Goal: Entertainment & Leisure: Consume media (video, audio)

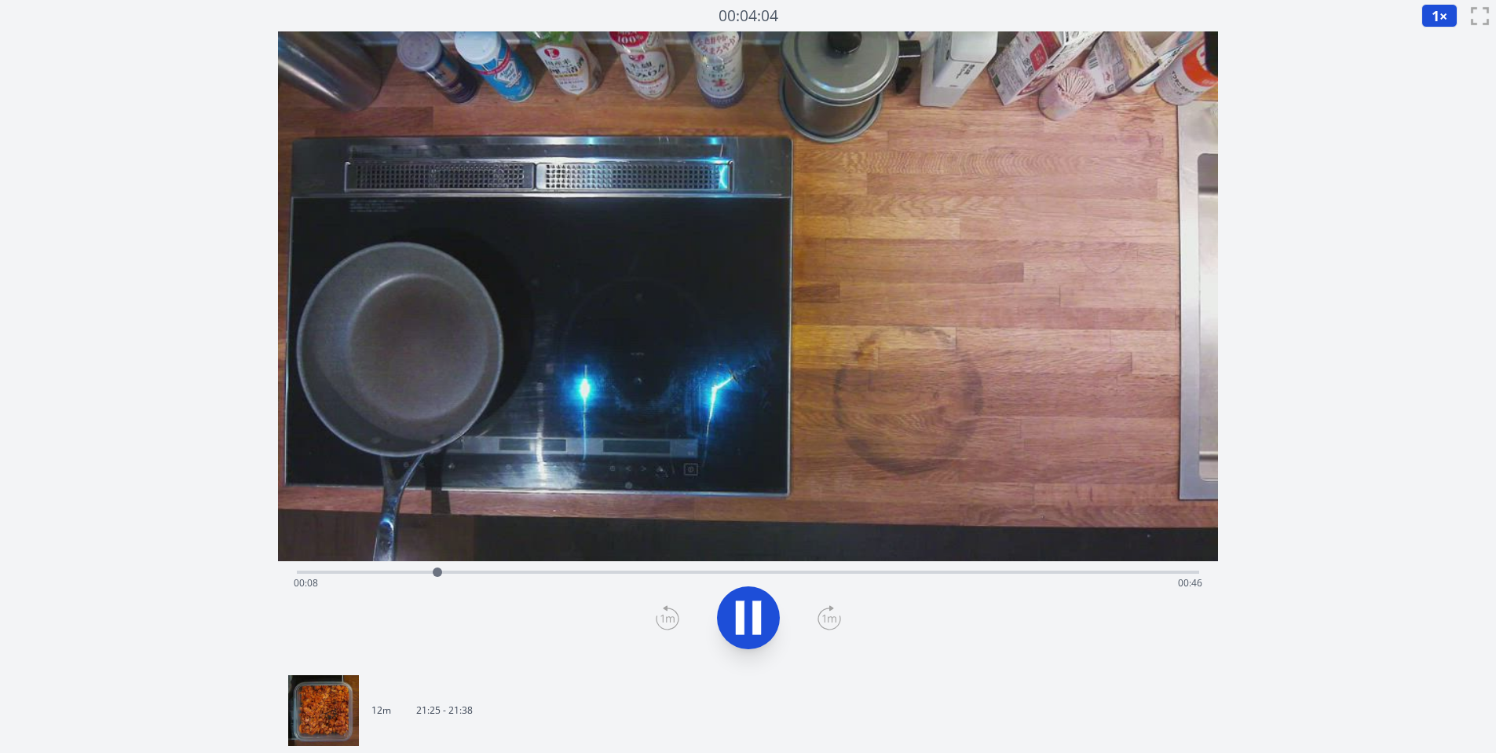
click at [753, 615] on icon at bounding box center [757, 617] width 9 height 34
click at [753, 615] on icon at bounding box center [749, 617] width 26 height 33
click at [753, 616] on icon at bounding box center [757, 617] width 9 height 34
click at [753, 616] on icon at bounding box center [749, 617] width 26 height 33
click at [753, 616] on icon at bounding box center [757, 617] width 9 height 34
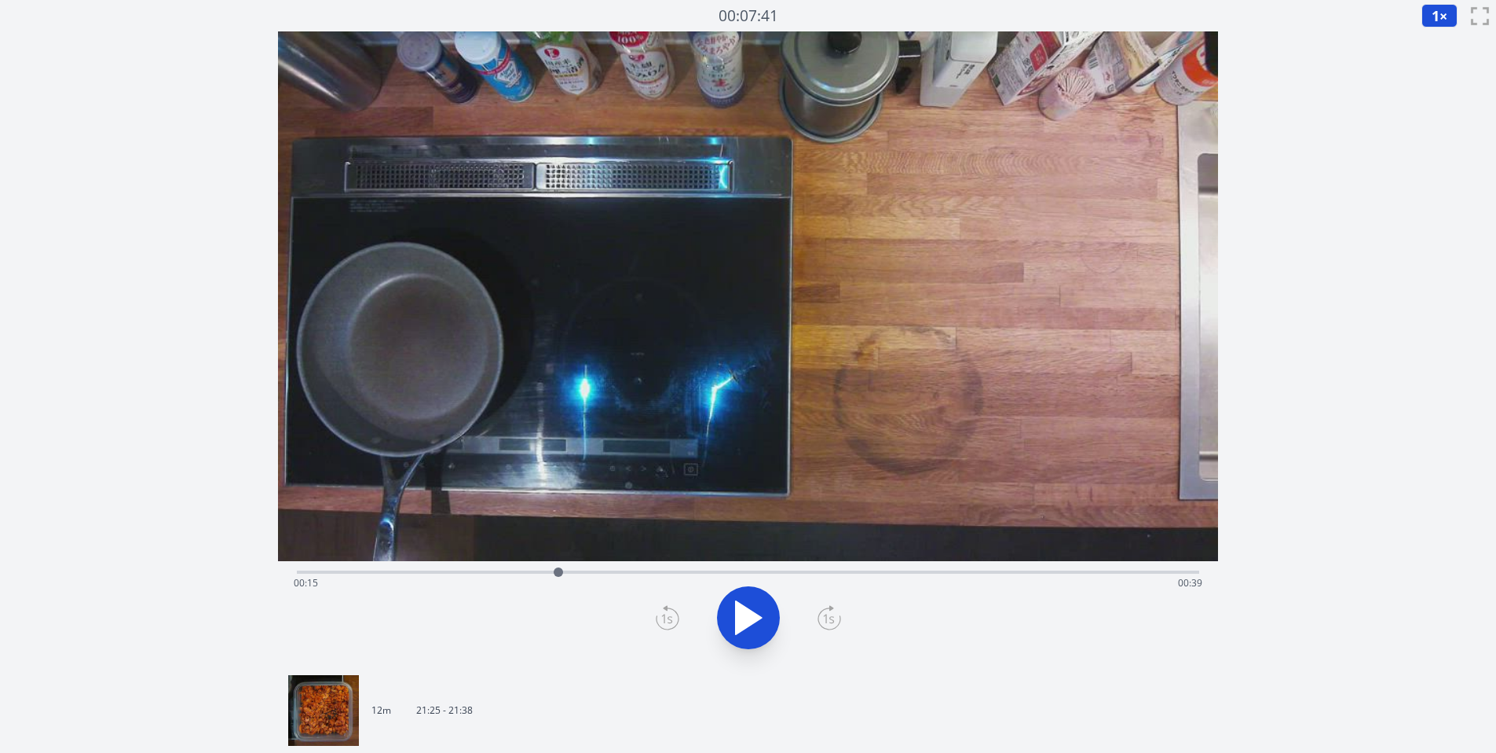
drag, startPoint x: 673, startPoint y: 752, endPoint x: 487, endPoint y: 570, distance: 260.0
click at [487, 570] on div "Time elapsed: 00:15 Time remaining: 00:39" at bounding box center [749, 582] width 910 height 25
drag, startPoint x: 487, startPoint y: 570, endPoint x: 463, endPoint y: 572, distance: 24.4
click at [463, 572] on div "Time elapsed: 00:11 Time remaining: 00:43" at bounding box center [749, 582] width 910 height 25
drag, startPoint x: 463, startPoint y: 572, endPoint x: 427, endPoint y: 572, distance: 36.1
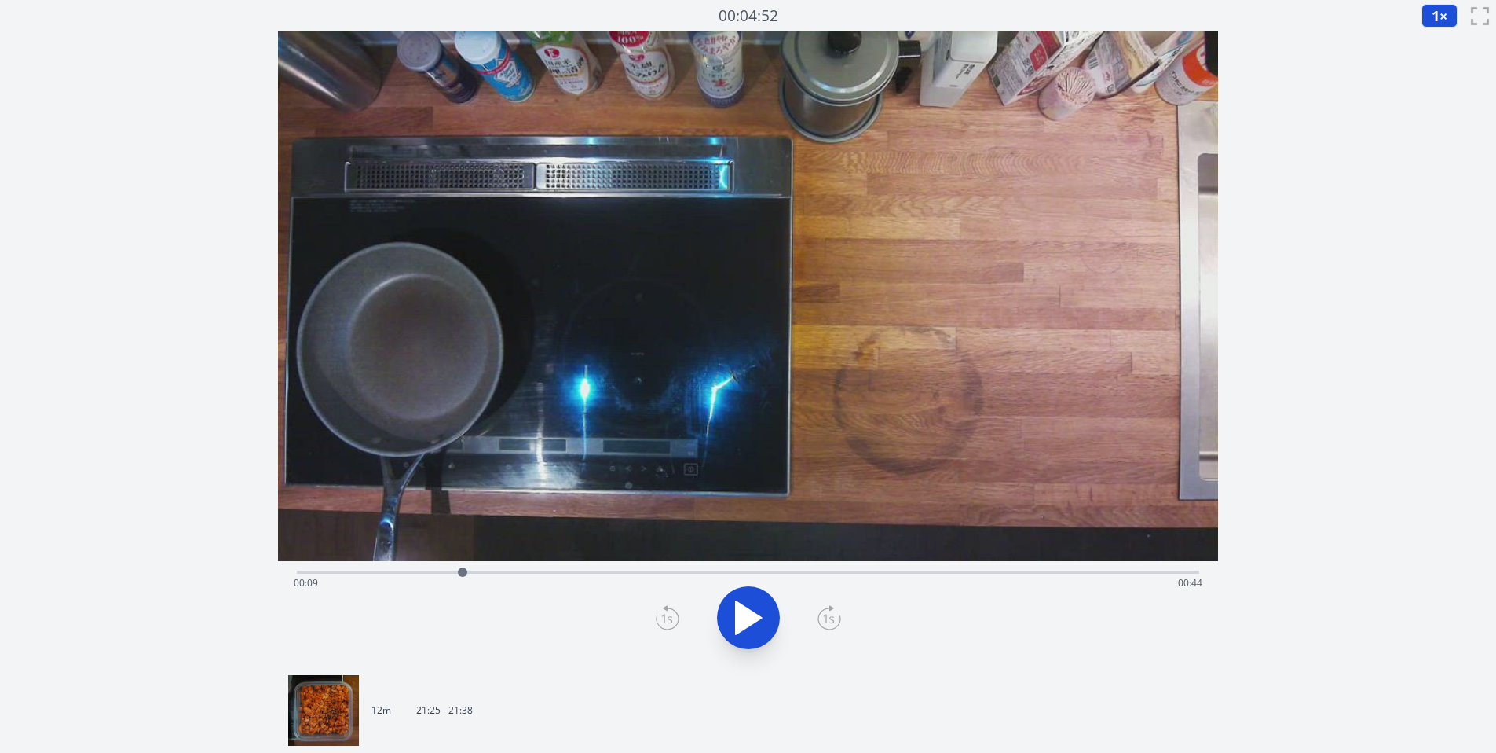
click at [427, 572] on div "Time elapsed: 00:09 Time remaining: 00:44" at bounding box center [749, 582] width 910 height 25
click at [409, 571] on div "Time elapsed: 00:07 Time remaining: 00:46" at bounding box center [749, 582] width 910 height 25
click at [430, 571] on div "Time elapsed: 00:06 Time remaining: 00:47" at bounding box center [749, 582] width 910 height 25
drag, startPoint x: 430, startPoint y: 571, endPoint x: 442, endPoint y: 571, distance: 12.6
click at [442, 571] on div "Time elapsed: 00:07 Time remaining: 00:46" at bounding box center [749, 582] width 910 height 25
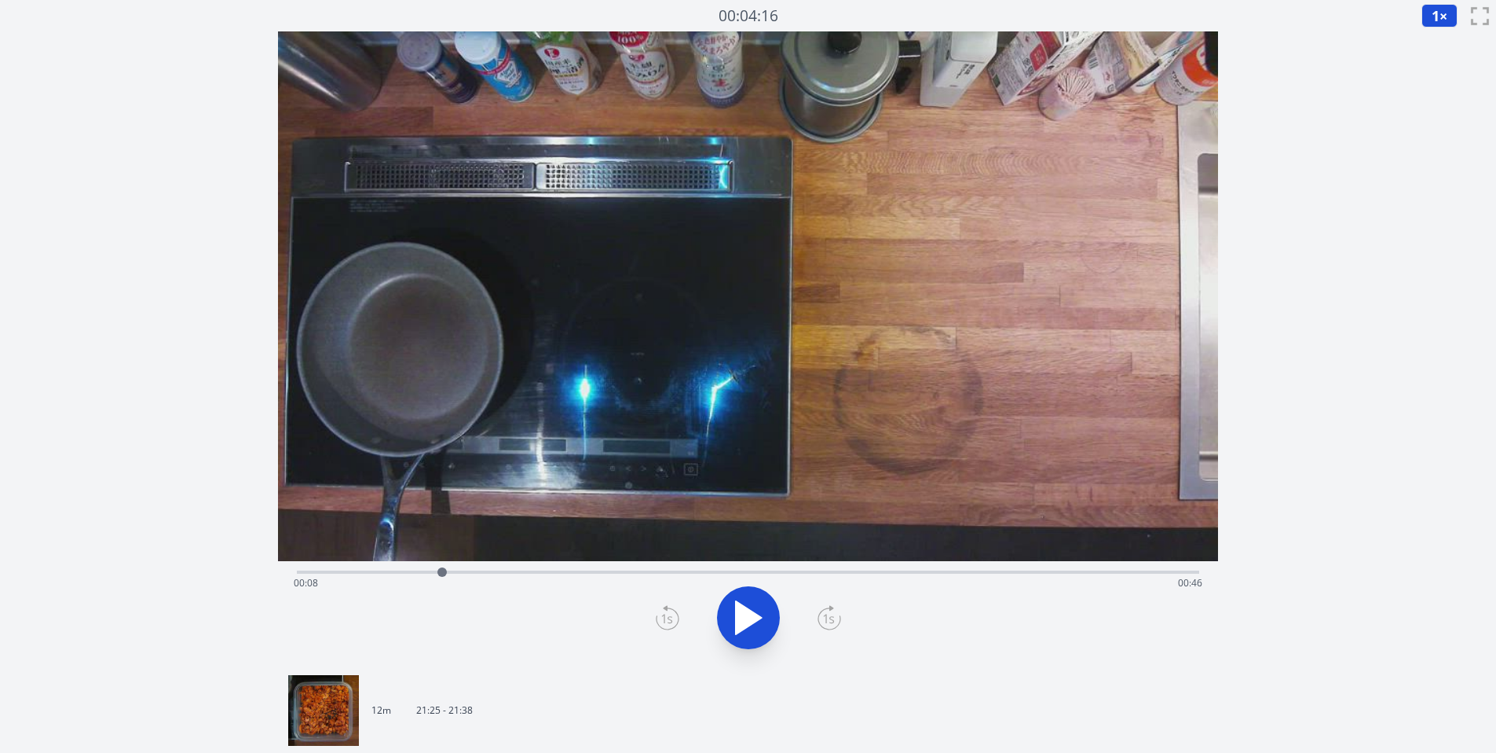
click at [459, 572] on div "Time elapsed: 00:08 Time remaining: 00:46" at bounding box center [749, 582] width 910 height 25
click at [478, 570] on div "Time elapsed: 00:09 Time remaining: 00:45" at bounding box center [749, 582] width 910 height 25
drag, startPoint x: 442, startPoint y: 571, endPoint x: 468, endPoint y: 570, distance: 25.9
click at [468, 570] on div at bounding box center [468, 572] width 24 height 24
click at [461, 570] on div at bounding box center [468, 572] width 24 height 24
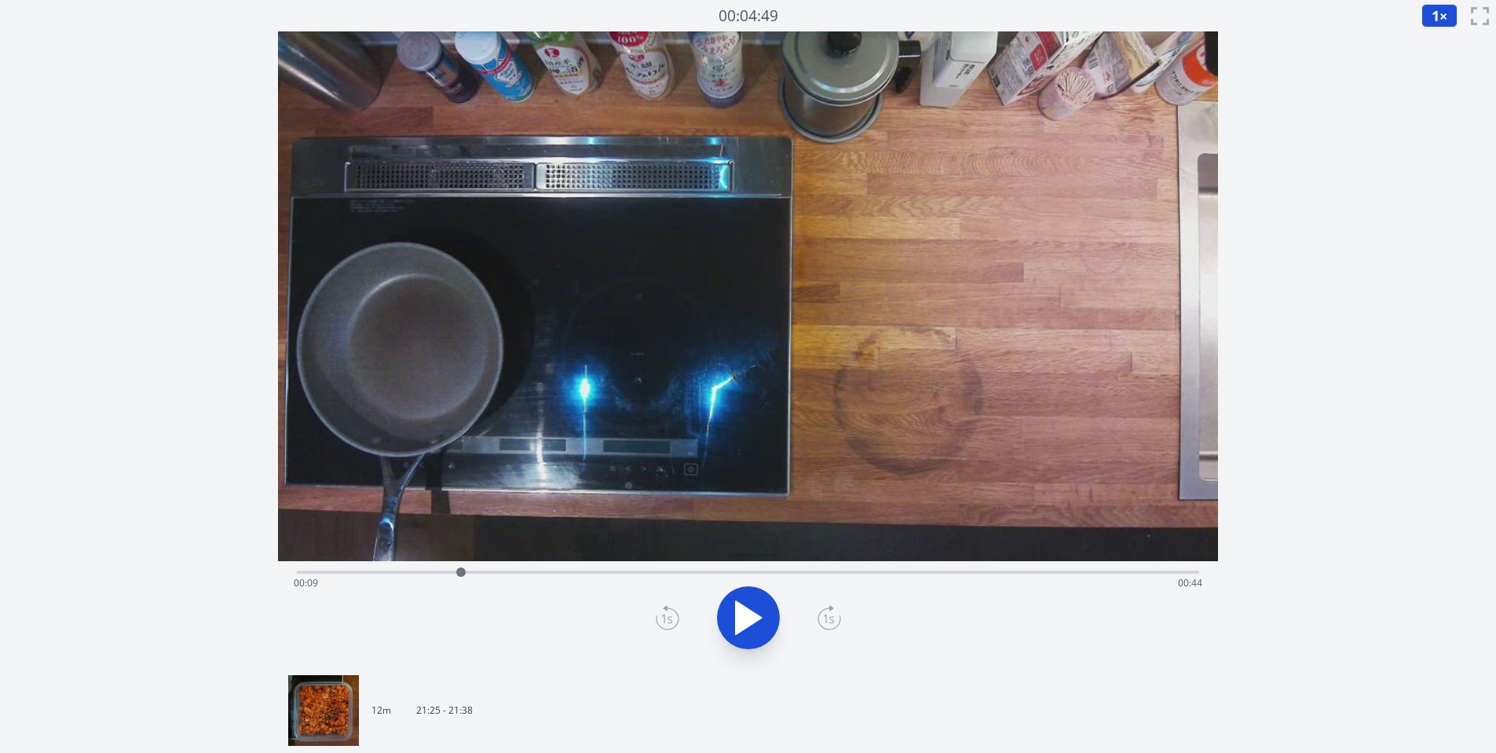
click at [467, 570] on div at bounding box center [461, 572] width 24 height 24
click at [474, 570] on div at bounding box center [468, 572] width 24 height 24
click at [474, 570] on div at bounding box center [473, 571] width 9 height 9
click at [489, 570] on div "Time elapsed: 00:10 Time remaining: 00:44" at bounding box center [749, 582] width 910 height 25
drag, startPoint x: 467, startPoint y: 570, endPoint x: 496, endPoint y: 570, distance: 29.1
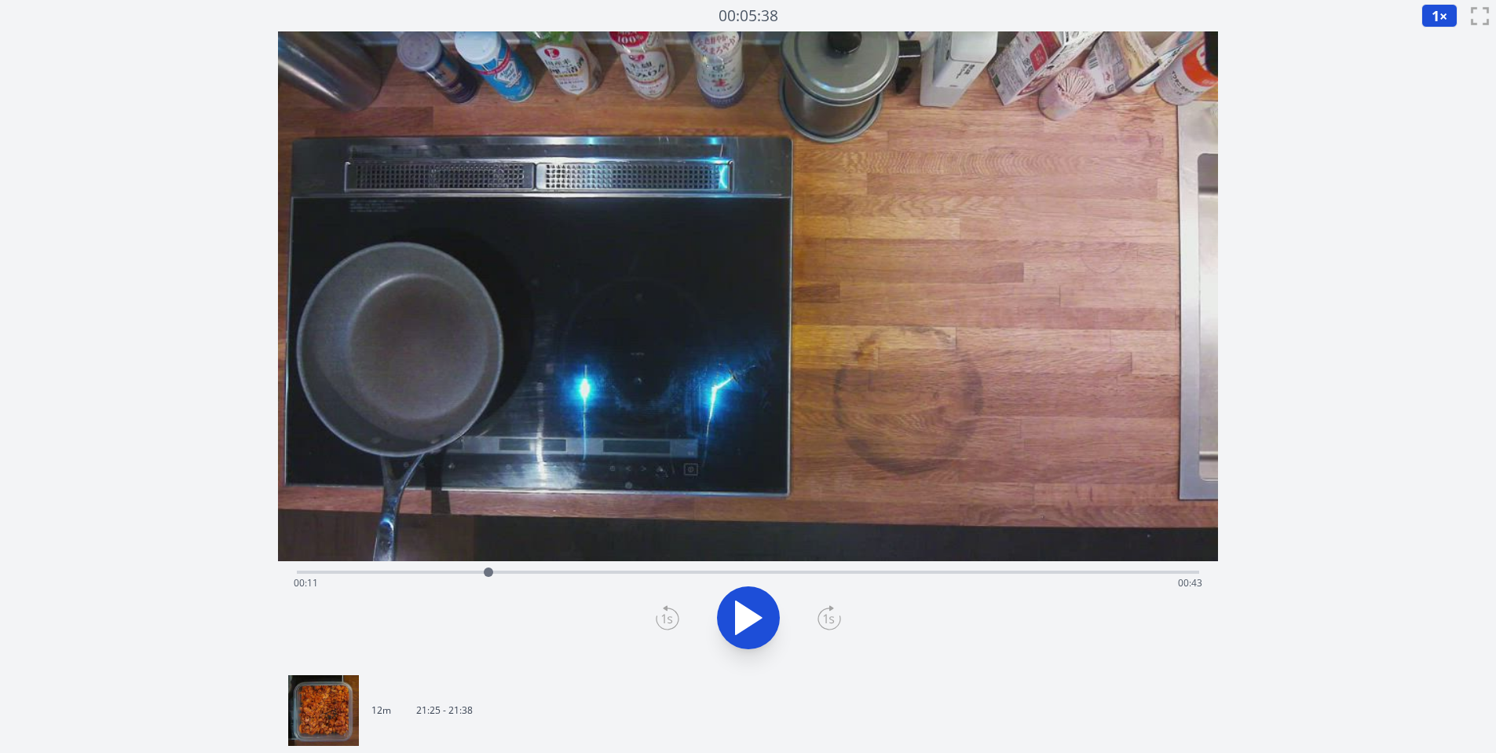
click at [496, 570] on div at bounding box center [489, 572] width 24 height 24
click at [502, 570] on div at bounding box center [497, 572] width 24 height 24
click at [504, 570] on div at bounding box center [504, 571] width 9 height 9
drag, startPoint x: 504, startPoint y: 570, endPoint x: 716, endPoint y: 613, distance: 216.3
click at [717, 613] on button at bounding box center [748, 617] width 63 height 63
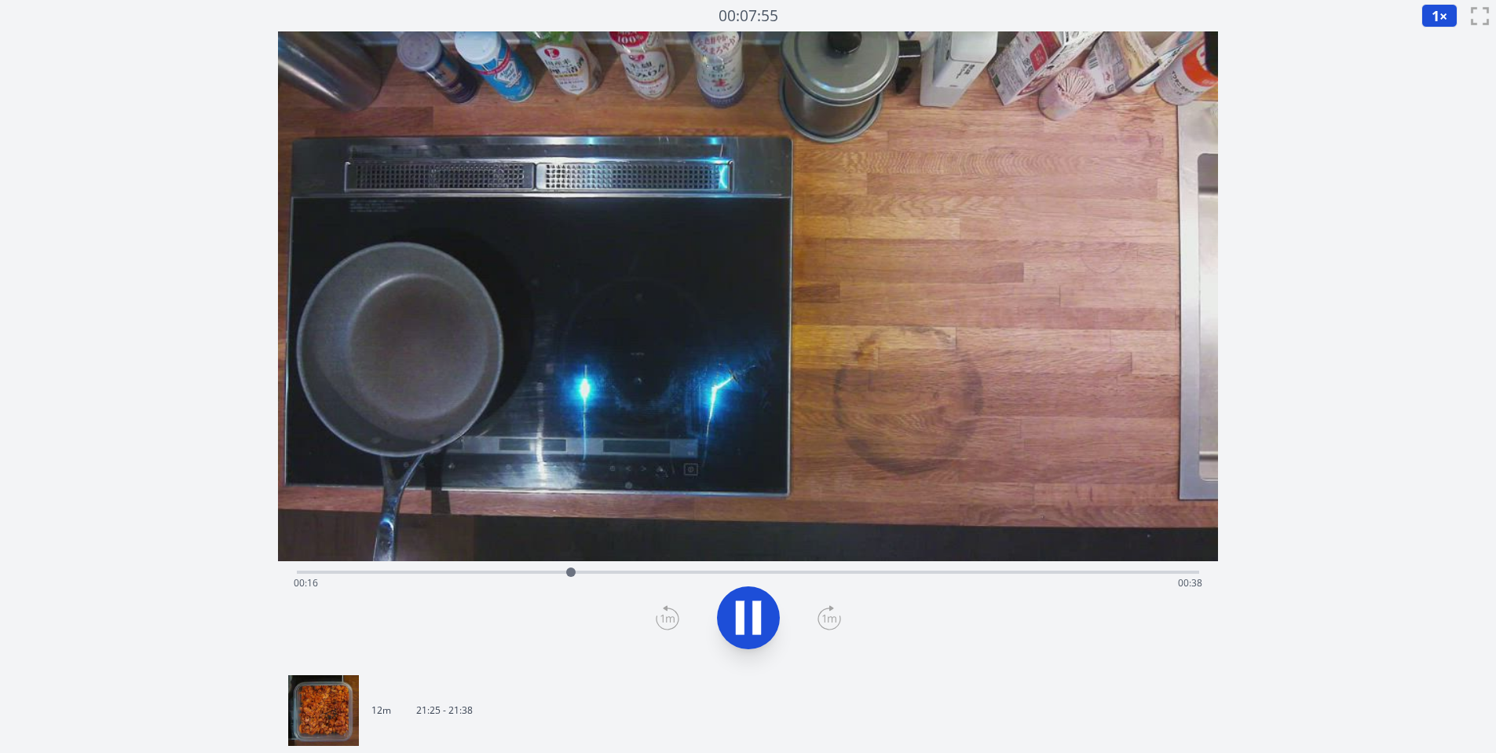
click at [723, 613] on button at bounding box center [748, 617] width 63 height 63
click at [566, 571] on div at bounding box center [570, 571] width 9 height 9
drag, startPoint x: 716, startPoint y: 613, endPoint x: 560, endPoint y: 571, distance: 161.8
click at [560, 571] on div at bounding box center [567, 572] width 24 height 24
drag, startPoint x: 560, startPoint y: 571, endPoint x: 738, endPoint y: 608, distance: 182.1
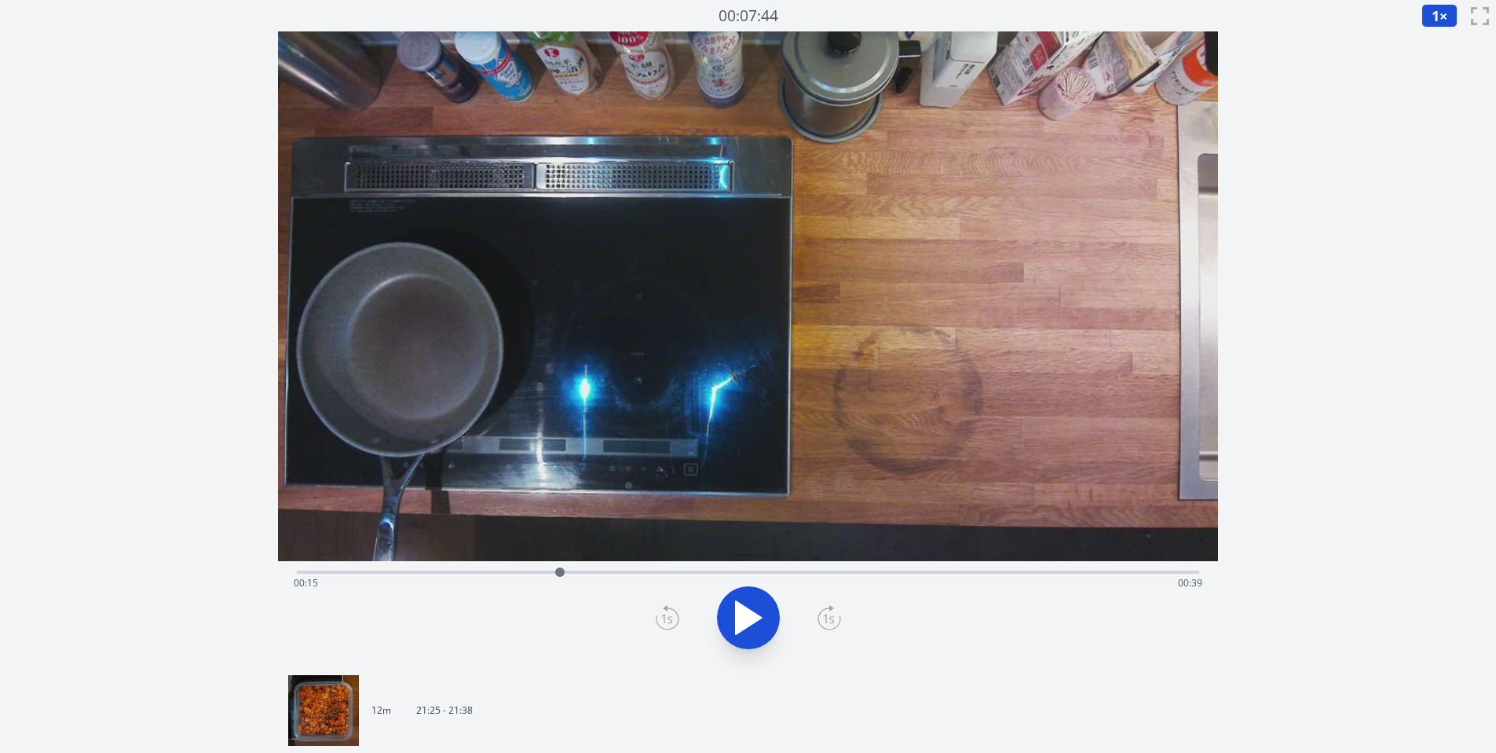
click at [738, 608] on icon at bounding box center [749, 617] width 26 height 33
click at [1364, 218] on div "Discard Recording? You will not be able to recover this once discarded. Cancel …" at bounding box center [748, 601] width 1496 height 1202
